Goal: Transaction & Acquisition: Obtain resource

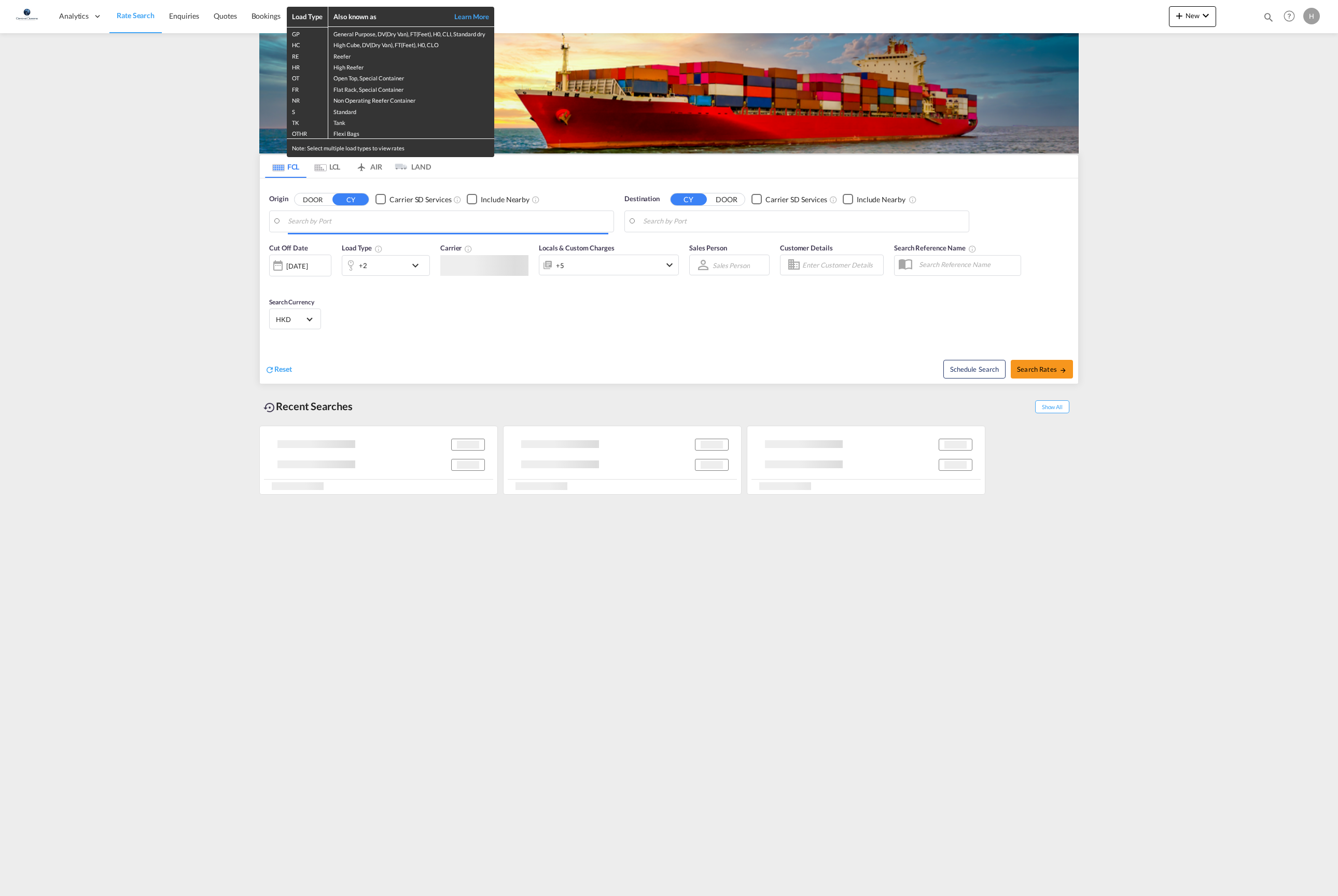
click at [524, 214] on div "Load Type Also known as Learn More GP General Purpose, DV(Dry Van), FT(Feet), H…" at bounding box center [669, 448] width 1338 height 896
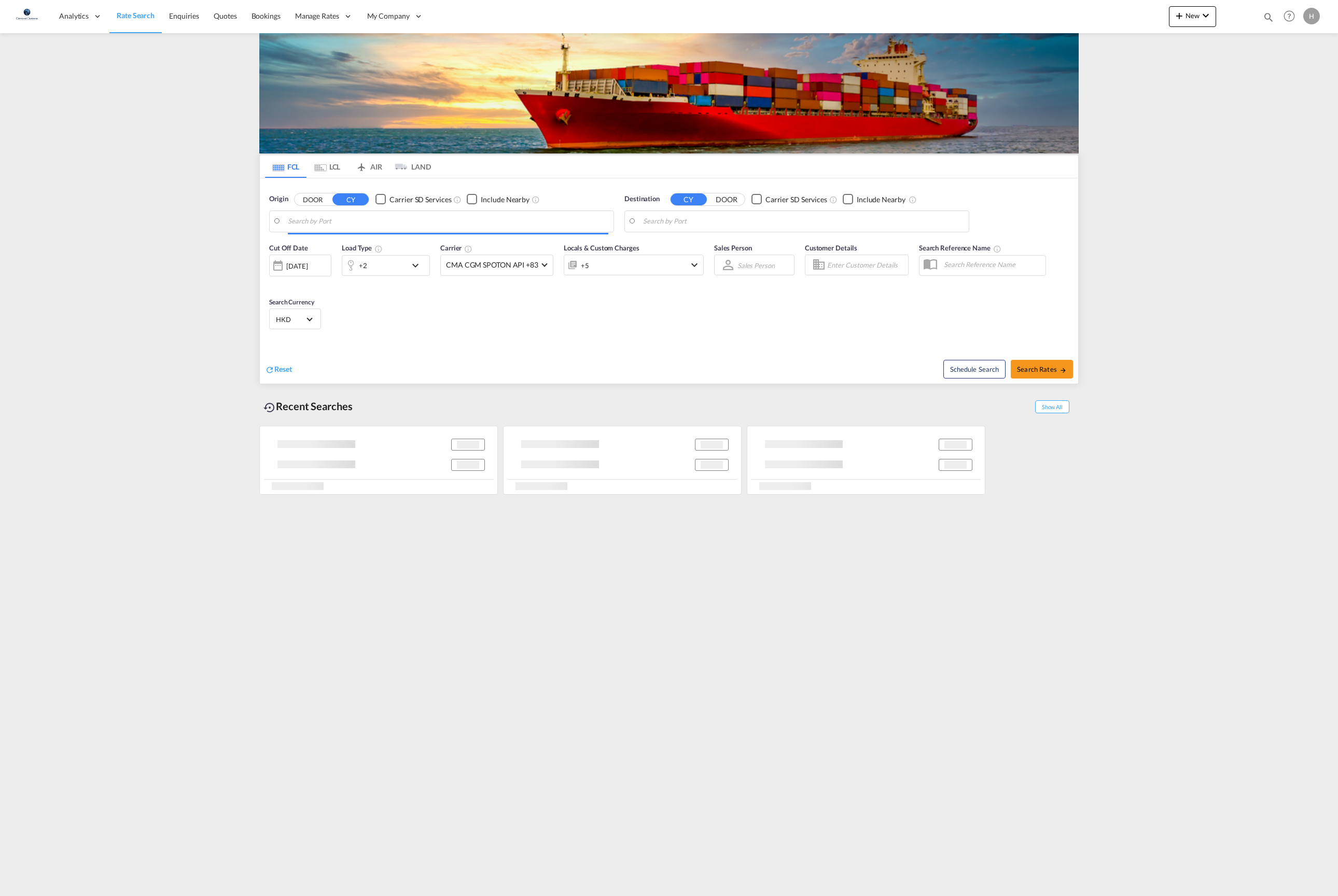
type input "[GEOGRAPHIC_DATA], [GEOGRAPHIC_DATA]"
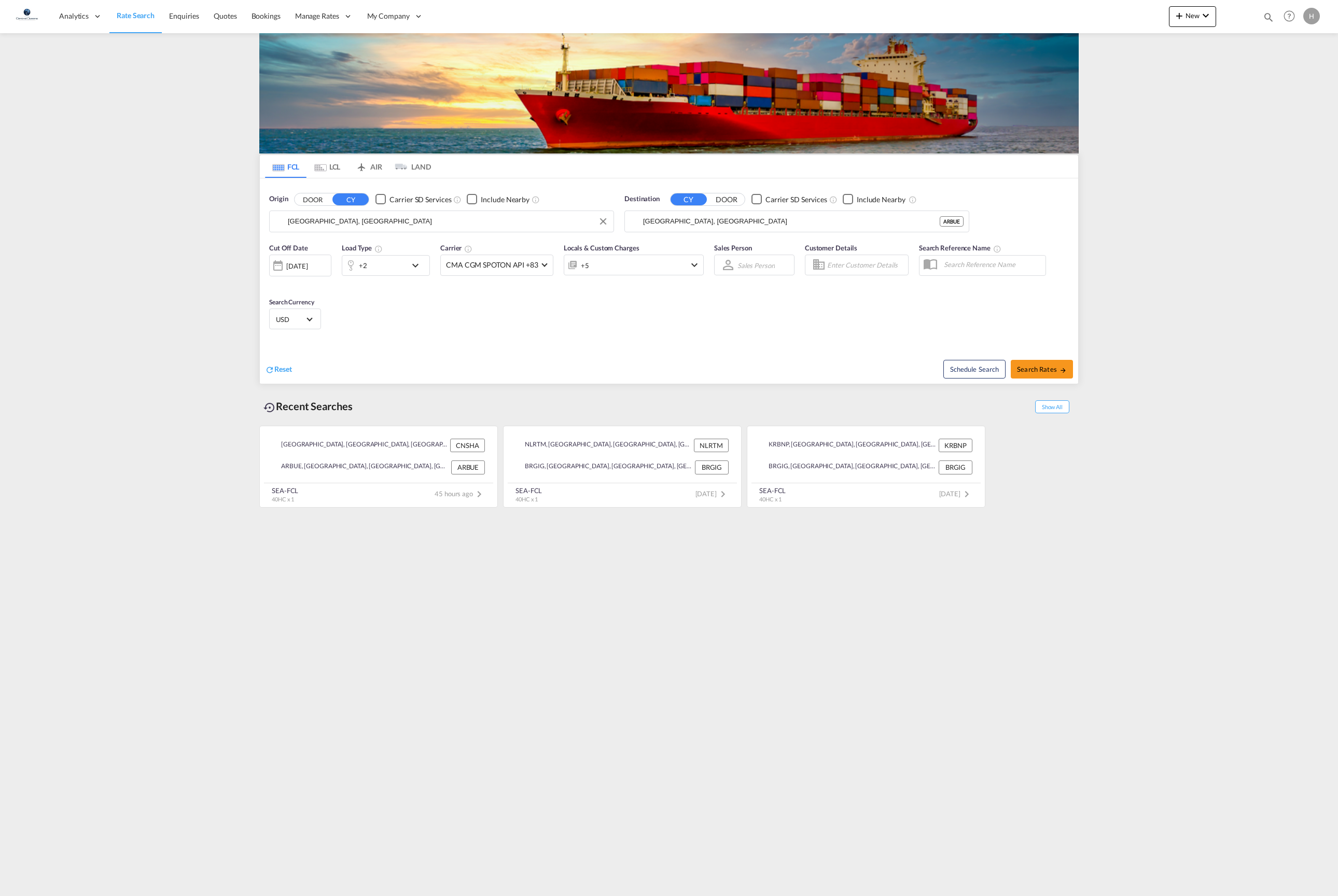
click at [520, 222] on input "[GEOGRAPHIC_DATA], [GEOGRAPHIC_DATA]" at bounding box center [448, 221] width 321 height 15
drag, startPoint x: 779, startPoint y: 222, endPoint x: 590, endPoint y: 214, distance: 189.2
click at [590, 214] on div "Origin DOOR CY Carrier SD Services Include Nearby [GEOGRAPHIC_DATA], CNSHA Dest…" at bounding box center [669, 208] width 818 height 59
click at [705, 253] on div "[GEOGRAPHIC_DATA] [GEOGRAPHIC_DATA] PHMNL" at bounding box center [724, 251] width 197 height 31
type input "[GEOGRAPHIC_DATA], PHMNL"
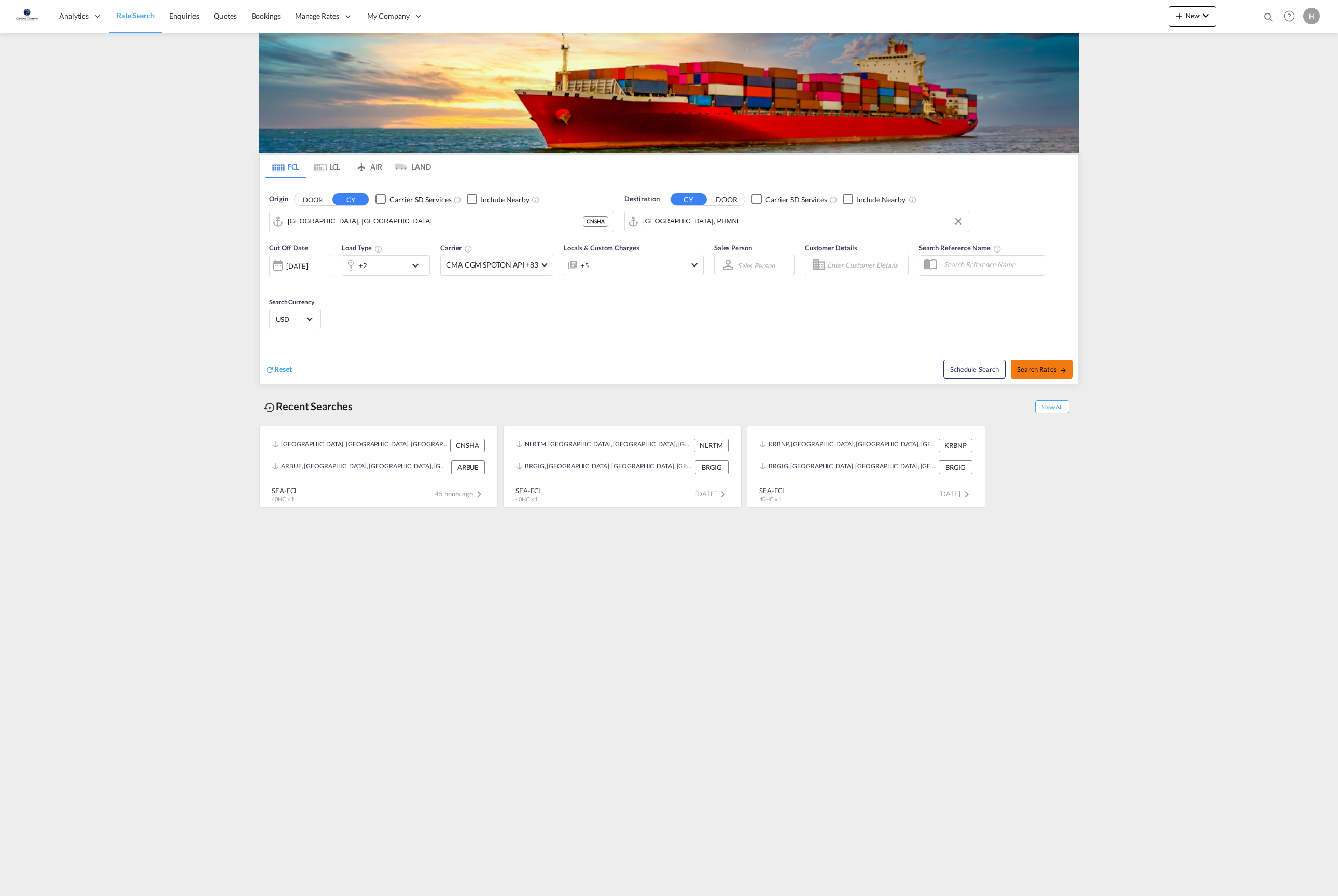
click at [1044, 373] on span "Search Rates" at bounding box center [1041, 369] width 50 height 8
type input "CNSHA to PHMNL / [DATE]"
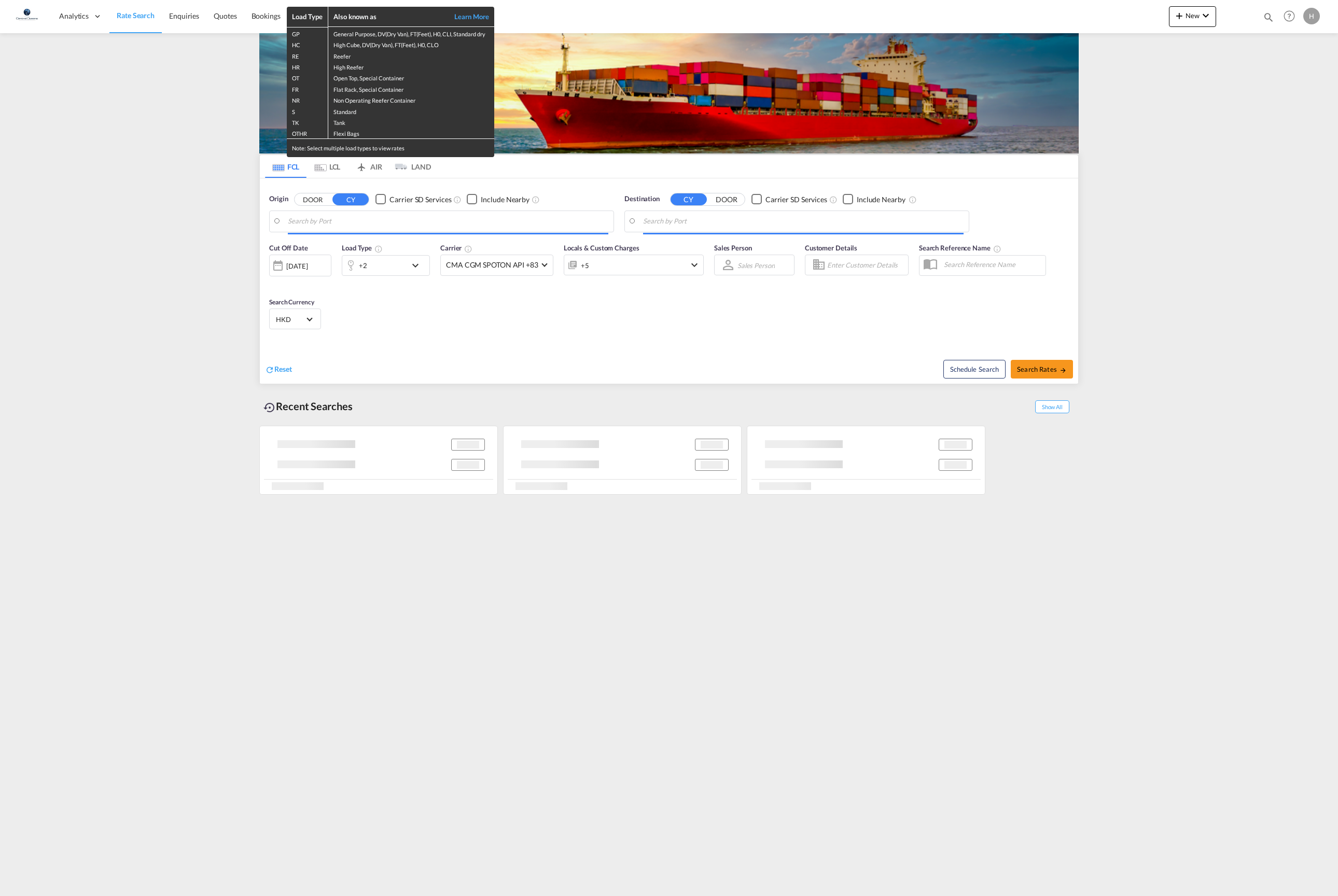
type input "[GEOGRAPHIC_DATA], [GEOGRAPHIC_DATA]"
type input "[GEOGRAPHIC_DATA], PHMNL"
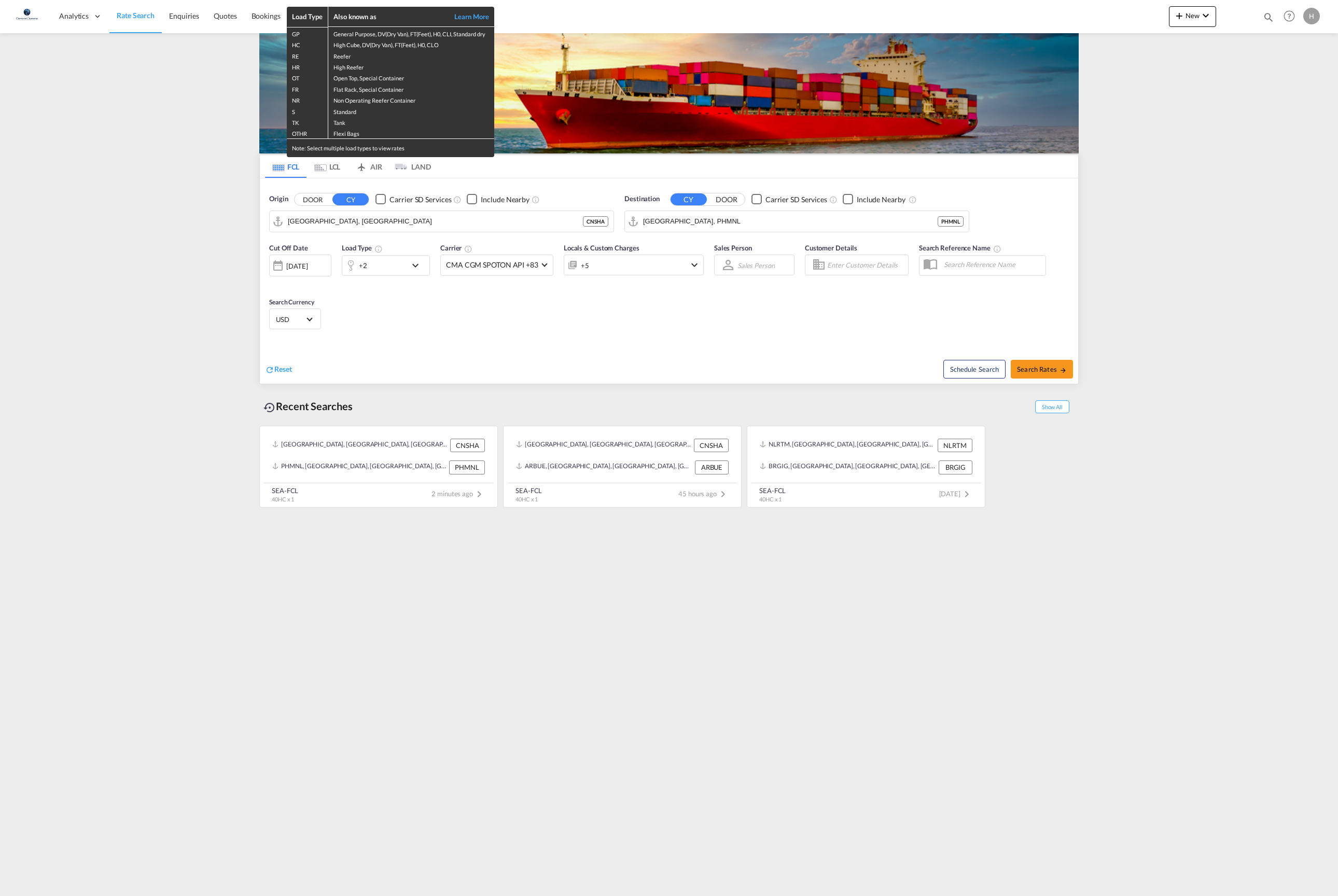
click at [684, 342] on div "Load Type Also known as Learn More GP General Purpose, DV(Dry Van), FT(Feet), H…" at bounding box center [669, 448] width 1338 height 896
